Goal: Book appointment/travel/reservation

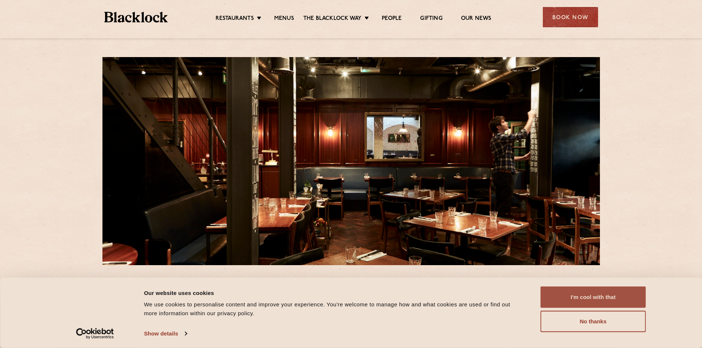
click at [622, 294] on button "I'm cool with that" at bounding box center [593, 297] width 105 height 21
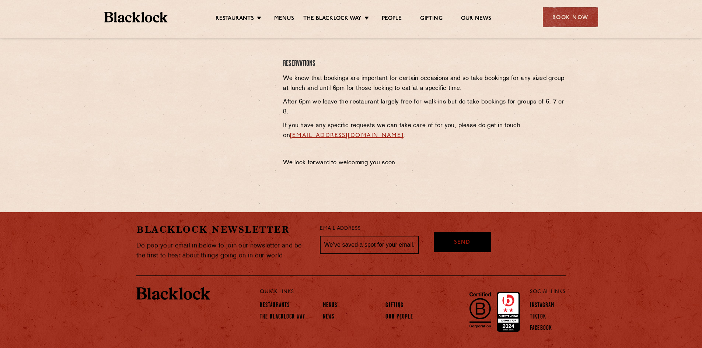
scroll to position [307, 0]
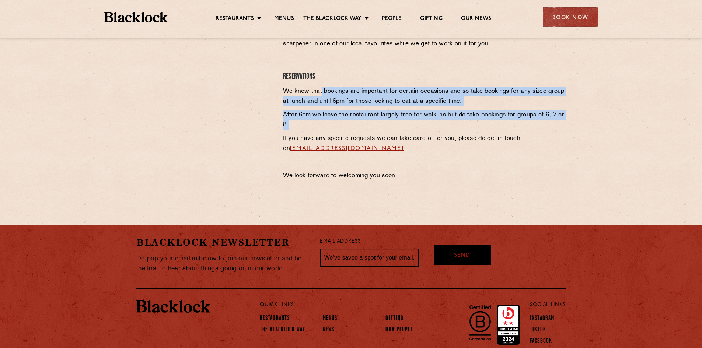
drag, startPoint x: 350, startPoint y: 100, endPoint x: 447, endPoint y: 129, distance: 101.0
click at [447, 129] on div "Soho Reservations Walk-Ins Walk-ins are always warmly welcome. Do pop in and we…" at bounding box center [425, 83] width 294 height 204
click at [447, 129] on p "After 6pm we leave the restaurant largely free for walk-ins but do take booking…" at bounding box center [424, 120] width 283 height 20
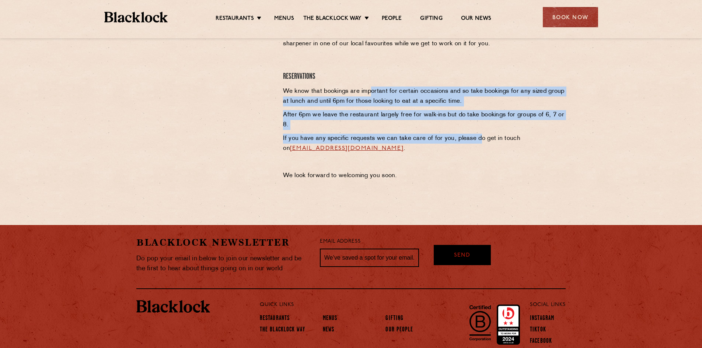
drag, startPoint x: 417, startPoint y: 109, endPoint x: 372, endPoint y: 95, distance: 47.3
click at [372, 95] on div "Soho Reservations Walk-Ins Walk-ins are always warmly welcome. Do pop in and we…" at bounding box center [425, 83] width 294 height 204
click at [372, 95] on p "We know that bookings are important for certain occasions and so take bookings …" at bounding box center [424, 97] width 283 height 20
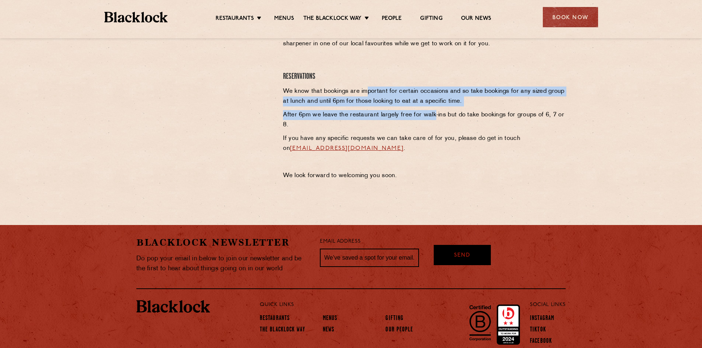
drag, startPoint x: 367, startPoint y: 93, endPoint x: 433, endPoint y: 118, distance: 70.6
click at [433, 118] on div "Soho Reservations Walk-Ins Walk-ins are always warmly welcome. Do pop in and we…" at bounding box center [425, 83] width 294 height 204
click at [433, 118] on p "After 6pm we leave the restaurant largely free for walk-ins but do take booking…" at bounding box center [424, 120] width 283 height 20
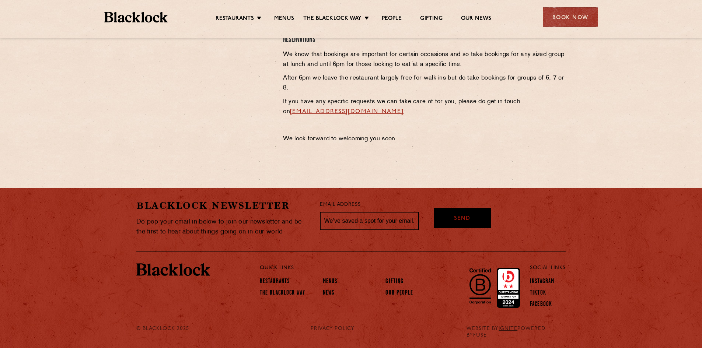
scroll to position [0, 0]
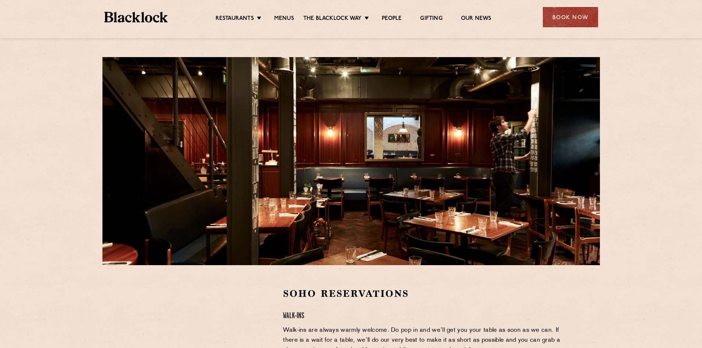
drag, startPoint x: 531, startPoint y: 188, endPoint x: 538, endPoint y: 54, distance: 134.4
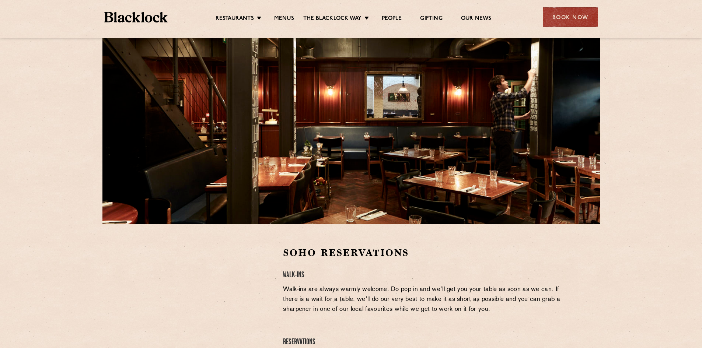
scroll to position [147, 0]
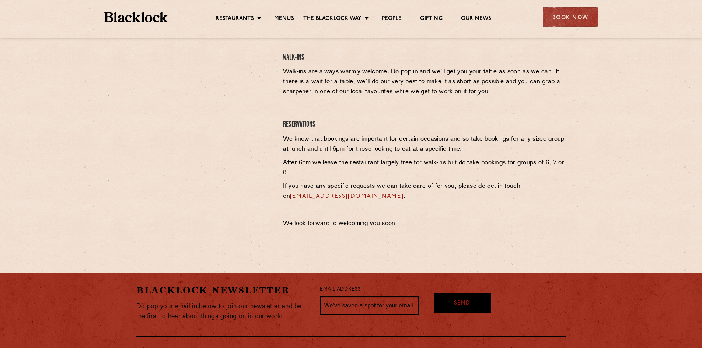
drag, startPoint x: 511, startPoint y: 132, endPoint x: 517, endPoint y: 87, distance: 44.7
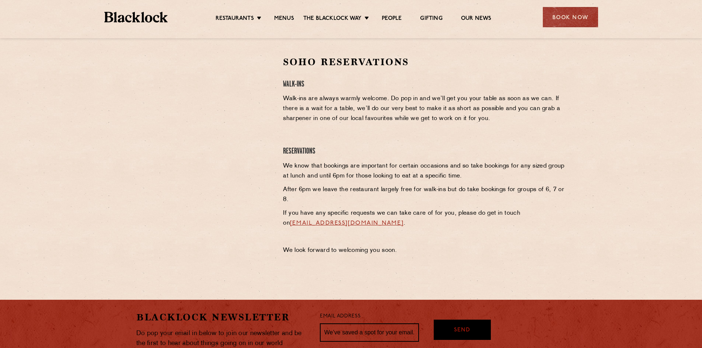
scroll to position [250, 0]
